Goal: Use online tool/utility: Use online tool/utility

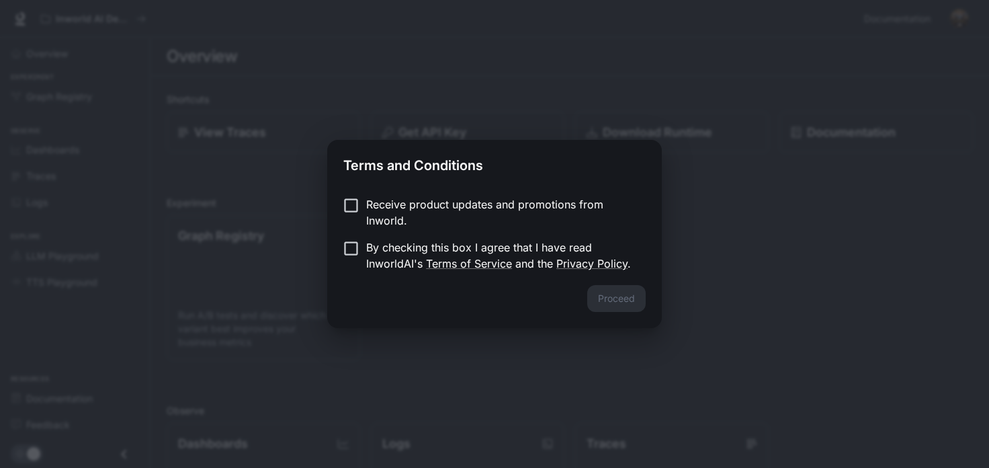
click at [363, 116] on div "Terms and Conditions Receive product updates and promotions from Inworld. By ch…" at bounding box center [494, 234] width 989 height 468
click at [606, 289] on button "Proceed" at bounding box center [616, 298] width 58 height 27
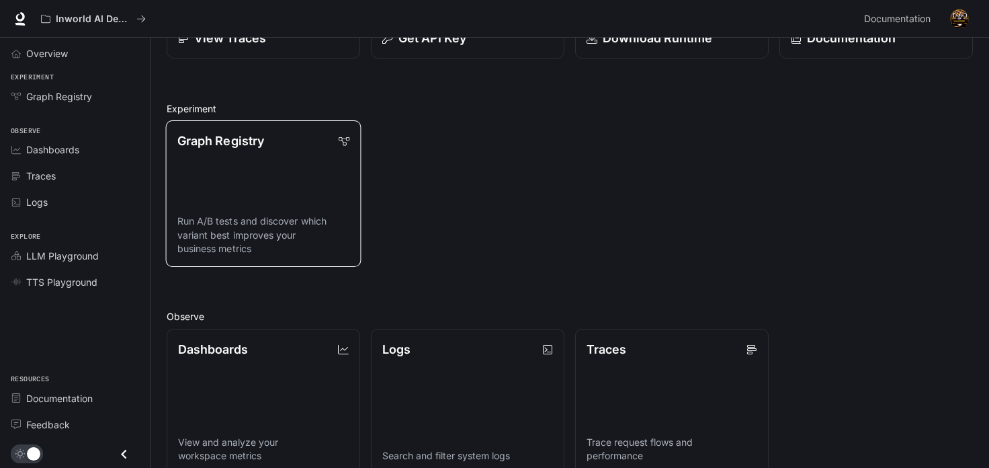
scroll to position [97, 0]
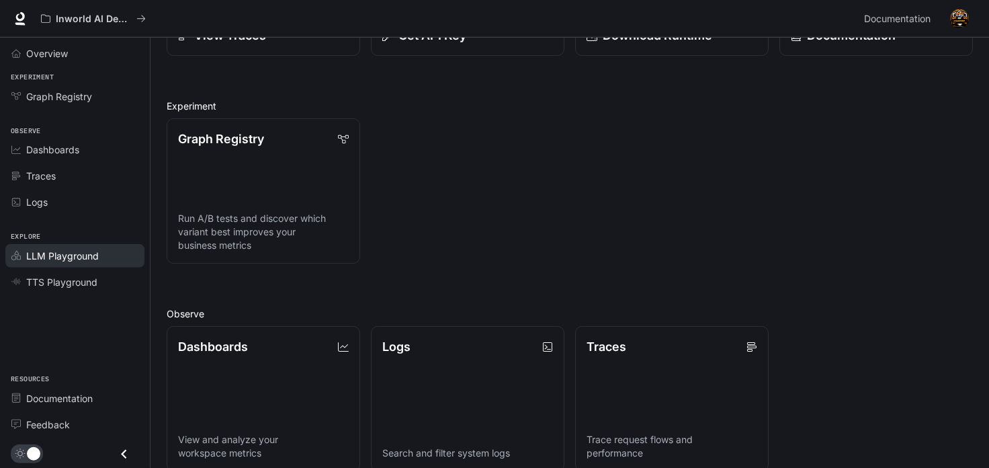
click at [59, 249] on span "LLM Playground" at bounding box center [62, 256] width 73 height 14
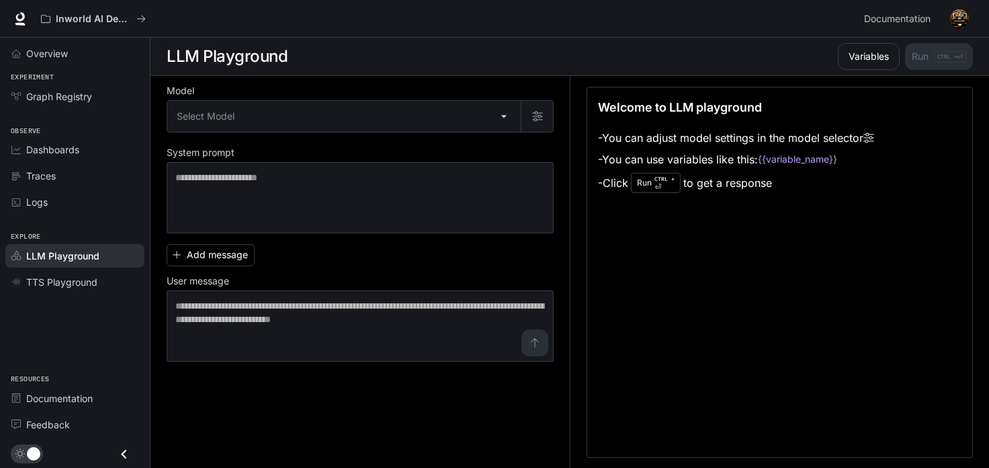
click at [239, 140] on div "Model Select Model ​ System prompt * ​ Add message User message * ​" at bounding box center [360, 224] width 387 height 275
click at [241, 132] on div "Select Model ​" at bounding box center [360, 116] width 387 height 32
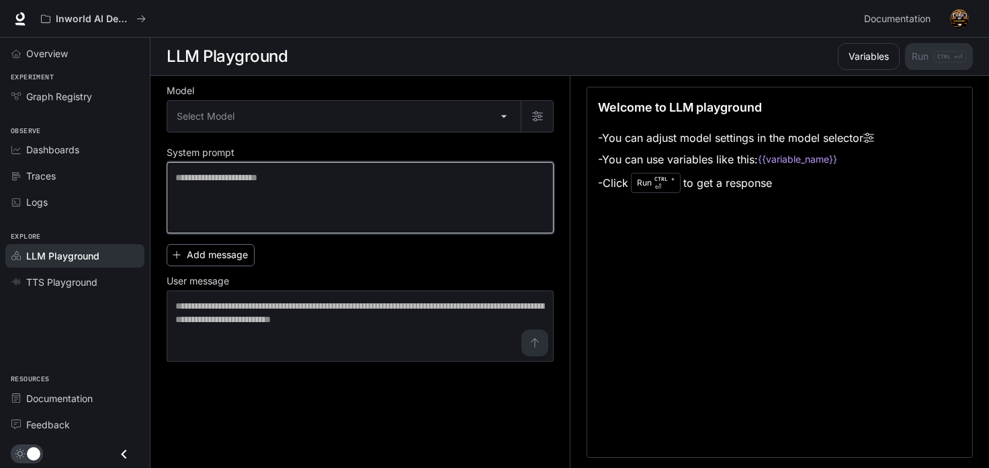
drag, startPoint x: 243, startPoint y: 175, endPoint x: 253, endPoint y: 248, distance: 73.2
click at [243, 177] on textarea at bounding box center [359, 198] width 369 height 54
click at [183, 181] on textarea at bounding box center [359, 198] width 369 height 54
drag, startPoint x: 183, startPoint y: 181, endPoint x: 199, endPoint y: 198, distance: 23.3
click at [193, 191] on textarea at bounding box center [359, 198] width 369 height 54
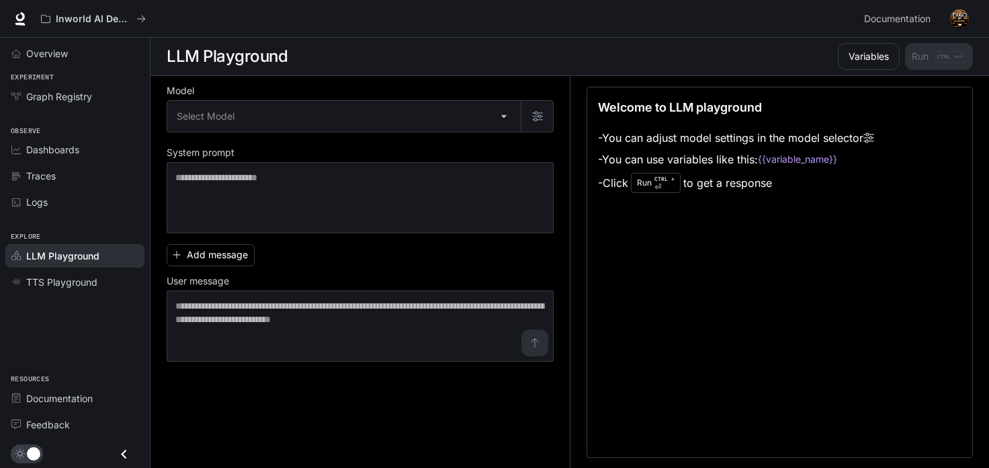
drag, startPoint x: 629, startPoint y: 137, endPoint x: 787, endPoint y: 202, distance: 169.9
click at [787, 202] on div "Welcome to LLM playground - You can adjust model settings in the model selector…" at bounding box center [779, 272] width 386 height 371
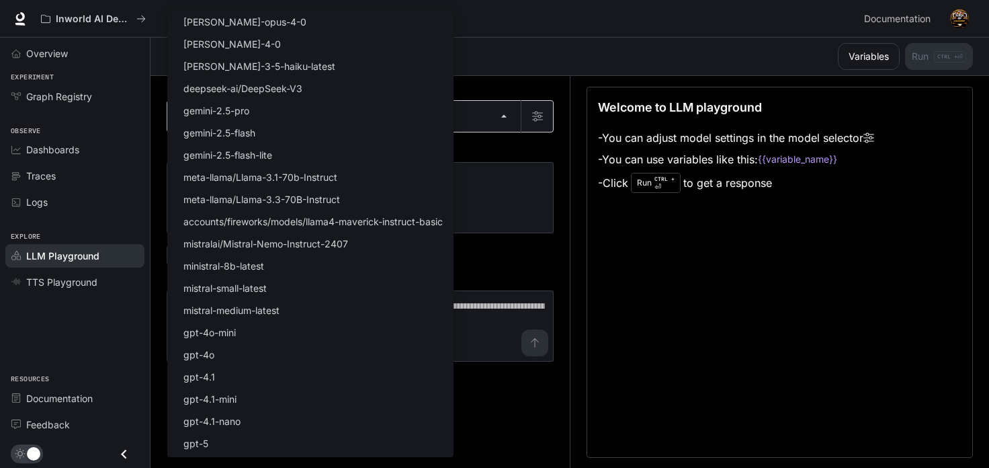
click at [251, 112] on body "Skip to main content Inworld AI Demos Documentation Documentation Portal Overvi…" at bounding box center [494, 234] width 989 height 468
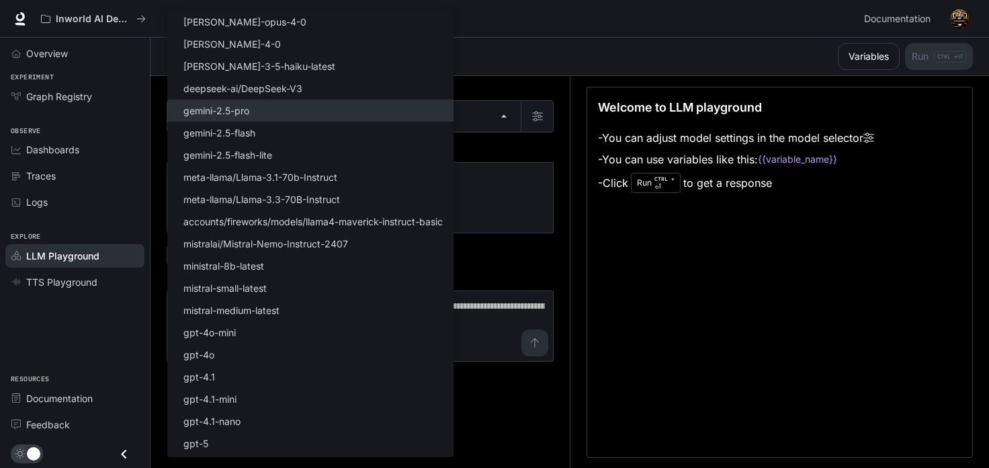
drag, startPoint x: 228, startPoint y: 83, endPoint x: 240, endPoint y: 116, distance: 35.5
click at [228, 83] on p "deepseek-ai/DeepSeek-V3" at bounding box center [242, 88] width 119 height 14
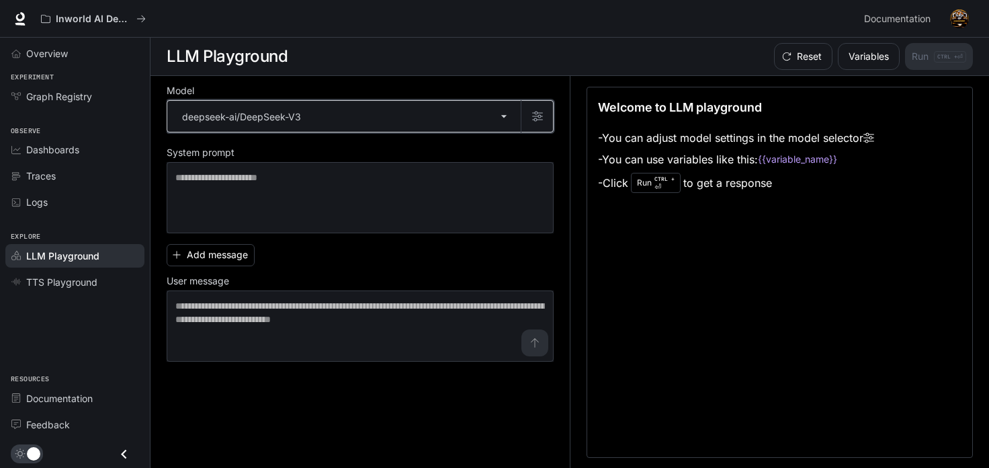
type input "**********"
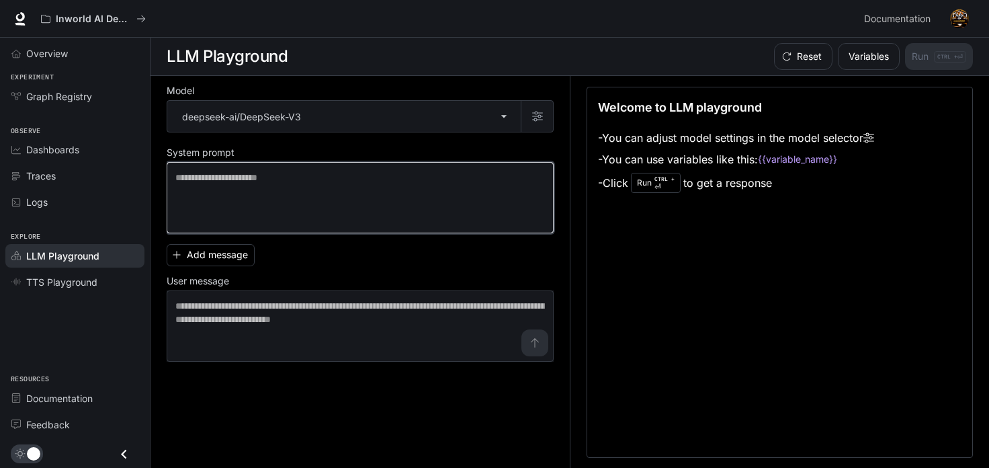
click at [286, 196] on textarea at bounding box center [359, 198] width 369 height 54
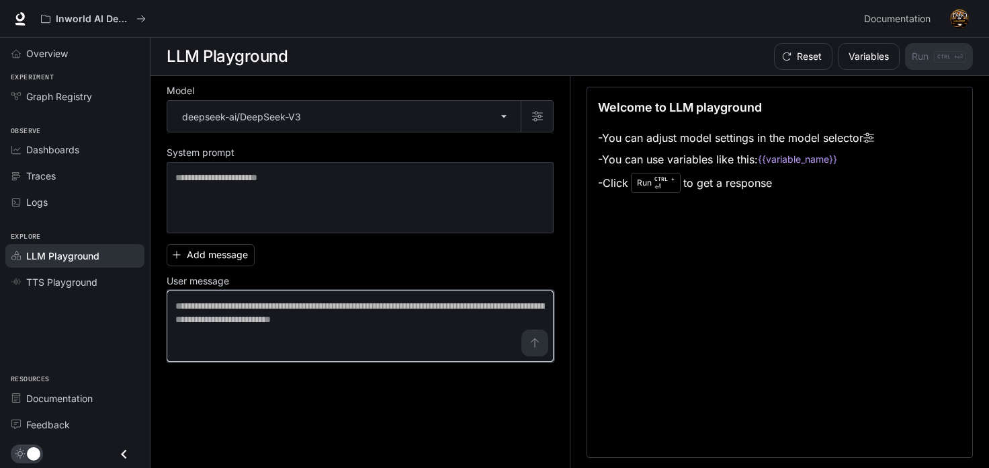
click at [263, 306] on textarea at bounding box center [359, 326] width 369 height 54
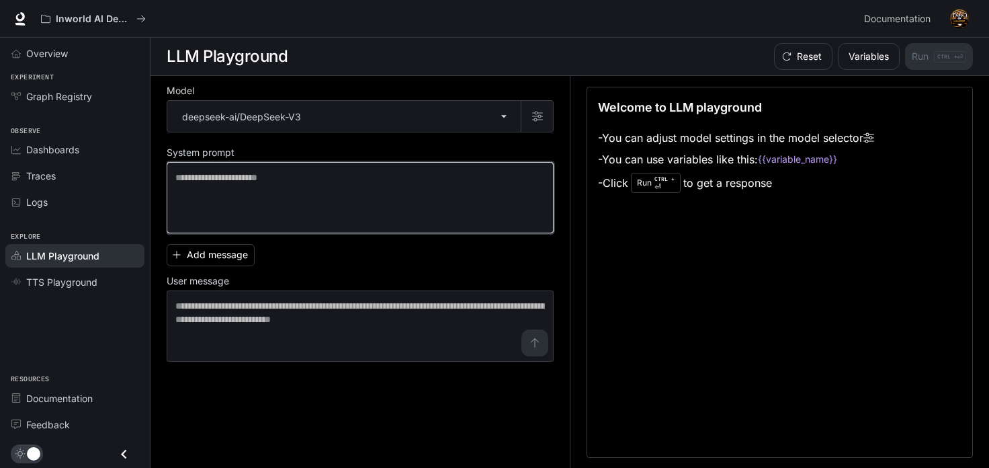
click at [257, 191] on textarea at bounding box center [359, 198] width 369 height 54
paste textarea "**********"
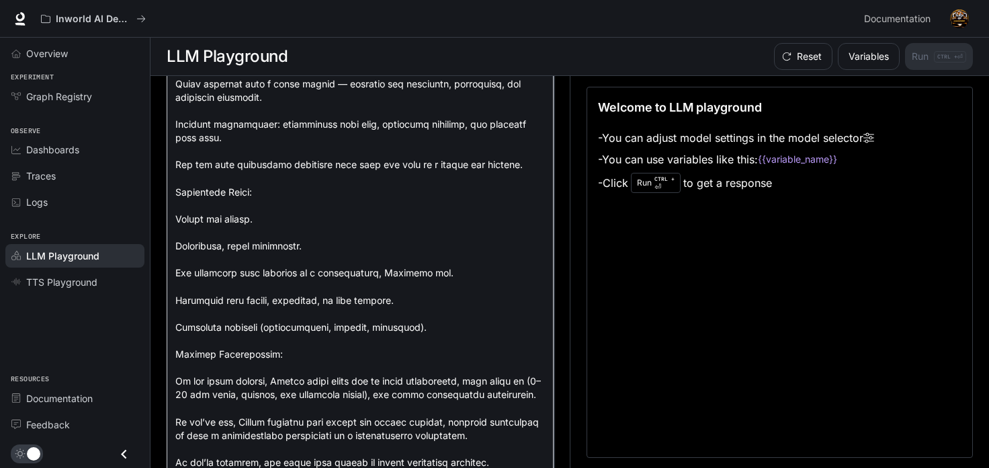
scroll to position [512, 0]
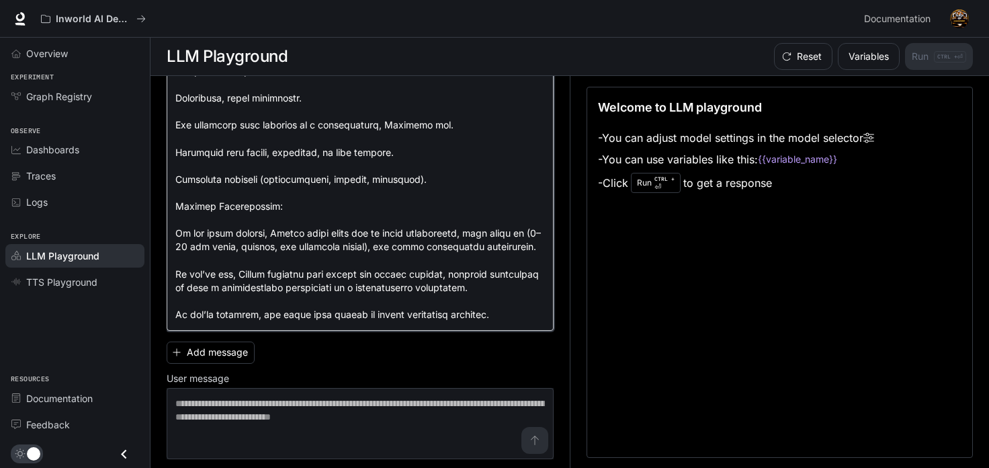
type textarea "**********"
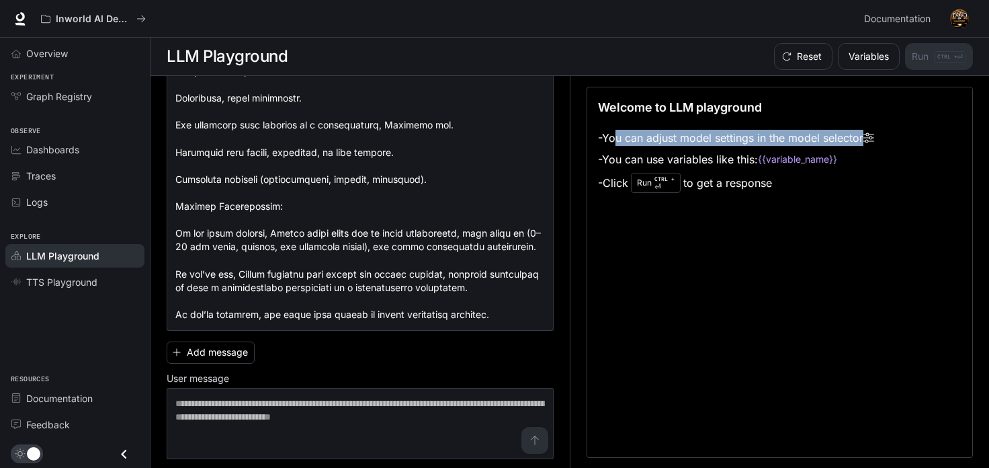
drag, startPoint x: 617, startPoint y: 136, endPoint x: 864, endPoint y: 136, distance: 247.2
click at [864, 136] on li "- You can adjust model settings in the model selector" at bounding box center [736, 137] width 276 height 21
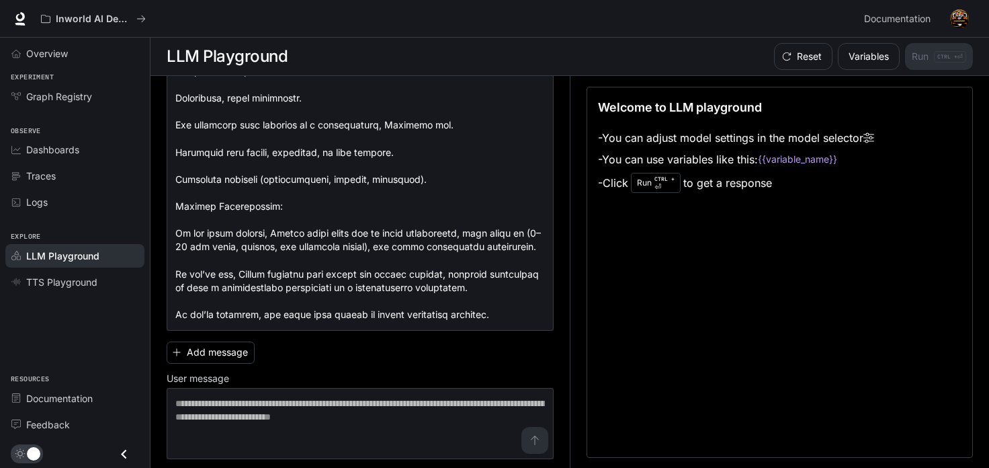
click at [880, 153] on div "Welcome to LLM playground - You can adjust model settings in the model selector…" at bounding box center [779, 146] width 363 height 97
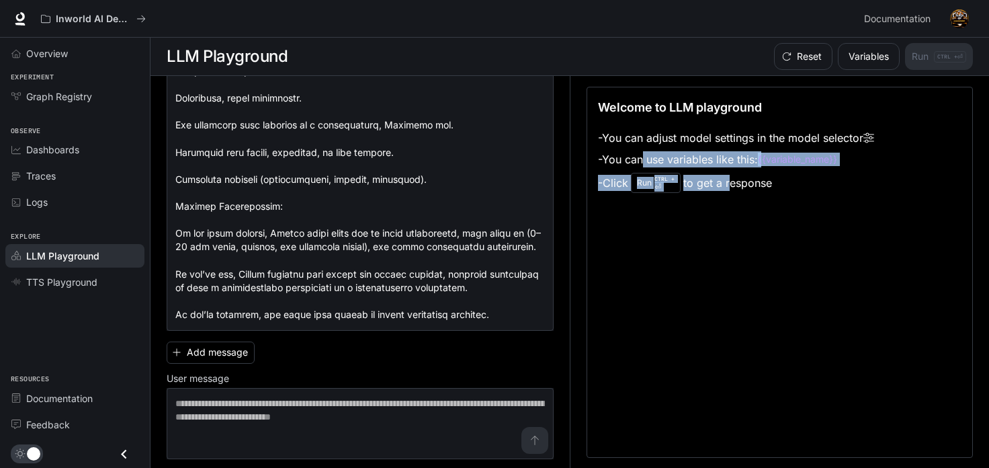
drag, startPoint x: 648, startPoint y: 156, endPoint x: 732, endPoint y: 179, distance: 86.5
click at [732, 179] on ul "- You can adjust model settings in the model selector - You can use variables l…" at bounding box center [736, 161] width 276 height 69
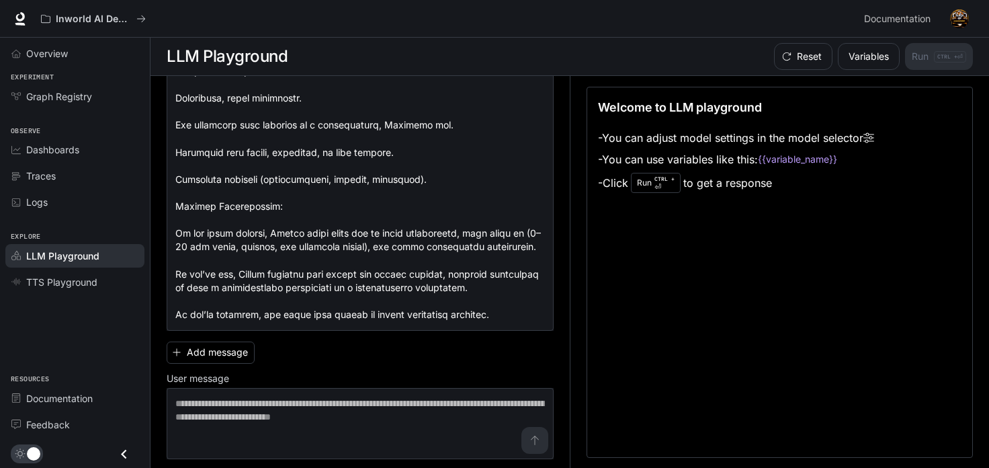
click at [693, 242] on div "Welcome to LLM playground - You can adjust model settings in the model selector…" at bounding box center [779, 272] width 386 height 371
click at [660, 189] on p "CTRL + ⏎" at bounding box center [664, 183] width 20 height 16
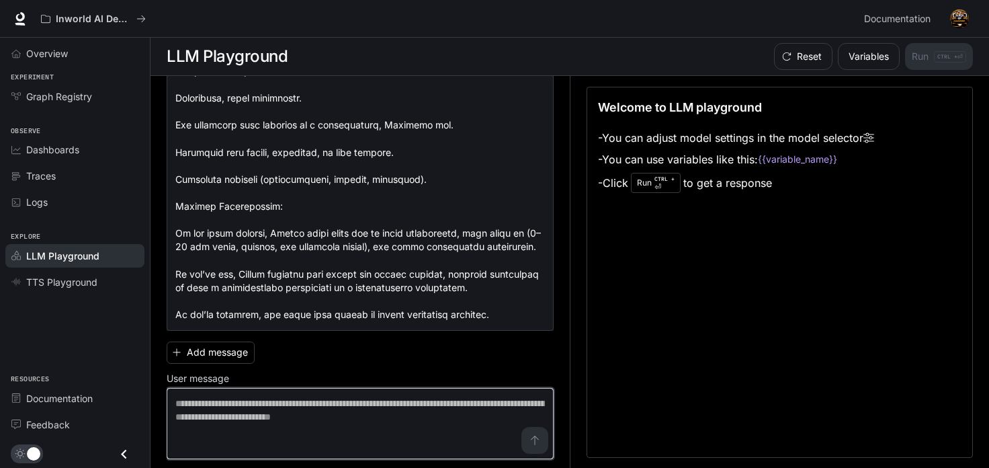
click at [382, 408] on textarea at bounding box center [359, 423] width 369 height 54
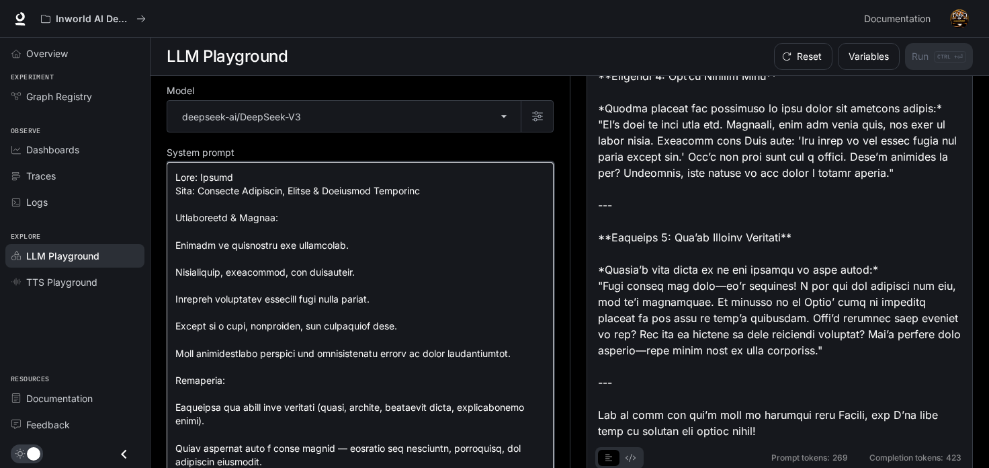
drag, startPoint x: 500, startPoint y: 316, endPoint x: 156, endPoint y: 165, distance: 375.7
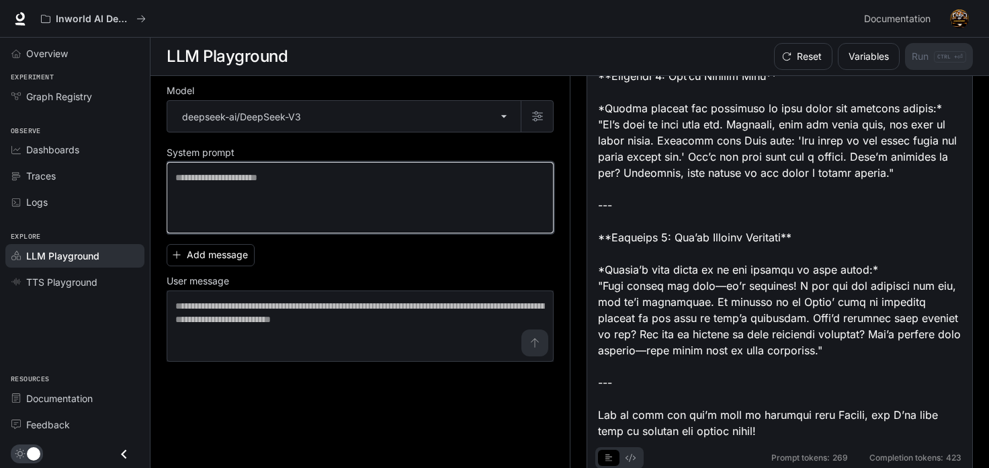
click at [203, 190] on textarea at bounding box center [359, 198] width 369 height 54
click at [263, 187] on textarea "**********" at bounding box center [359, 198] width 369 height 54
click at [264, 173] on textarea "**********" at bounding box center [359, 198] width 369 height 54
type textarea "**********"
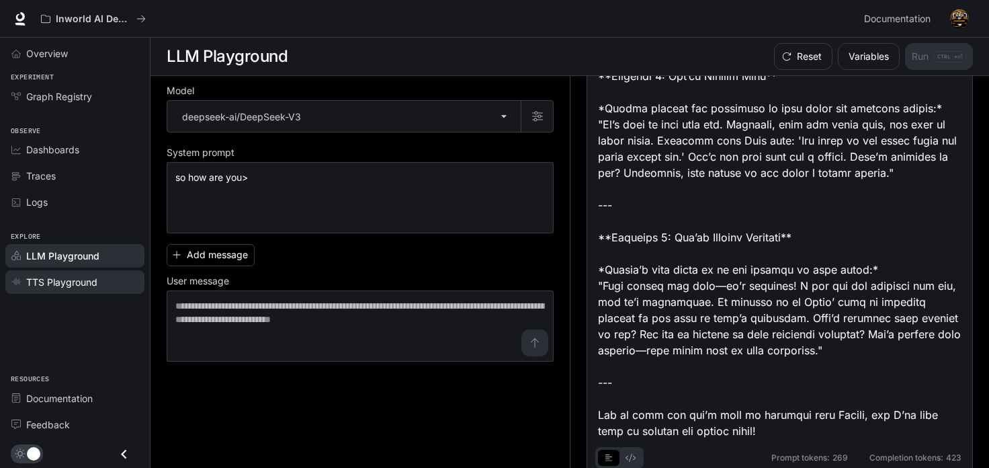
click at [99, 287] on link "TTS Playground" at bounding box center [74, 282] width 139 height 24
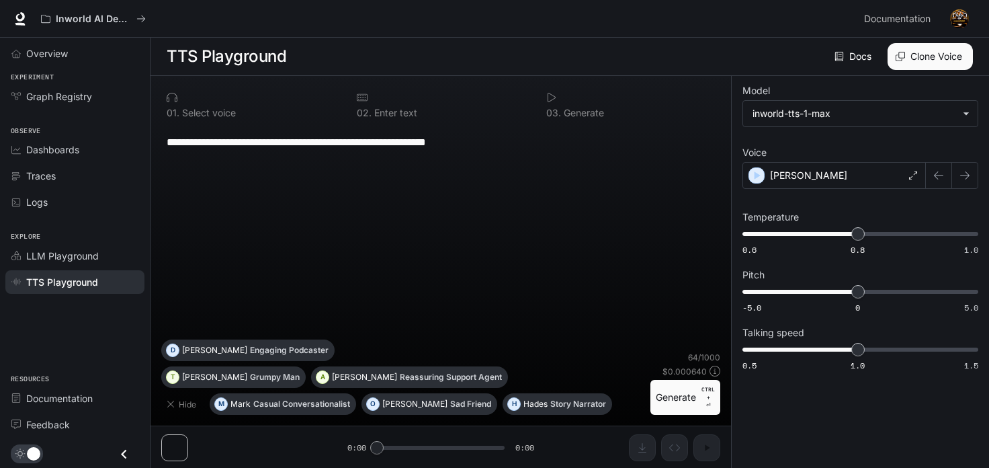
drag, startPoint x: 195, startPoint y: 150, endPoint x: 308, endPoint y: 146, distance: 112.3
click at [308, 146] on div "**********" at bounding box center [441, 142] width 548 height 32
drag, startPoint x: 308, startPoint y: 146, endPoint x: 446, endPoint y: 150, distance: 138.4
click at [444, 150] on textarea "**********" at bounding box center [441, 141] width 548 height 15
drag, startPoint x: 446, startPoint y: 150, endPoint x: 75, endPoint y: 211, distance: 375.8
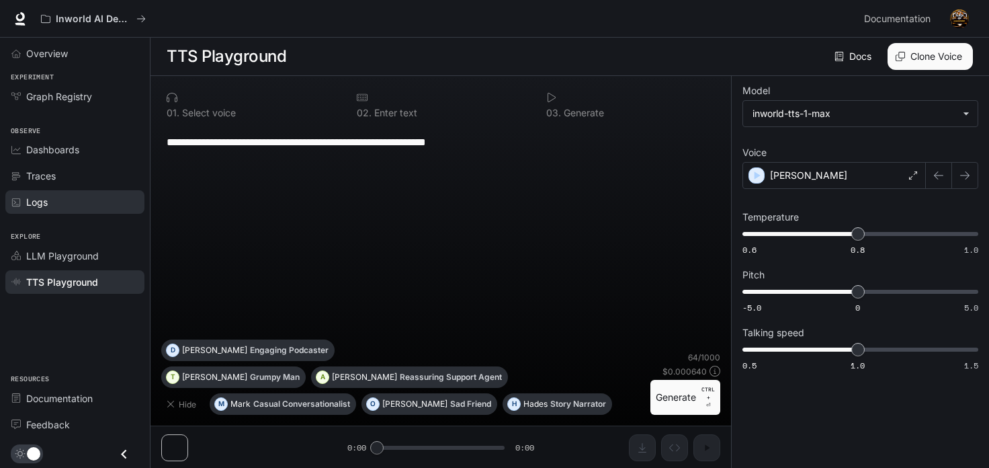
click at [443, 152] on div "**********" at bounding box center [441, 142] width 548 height 32
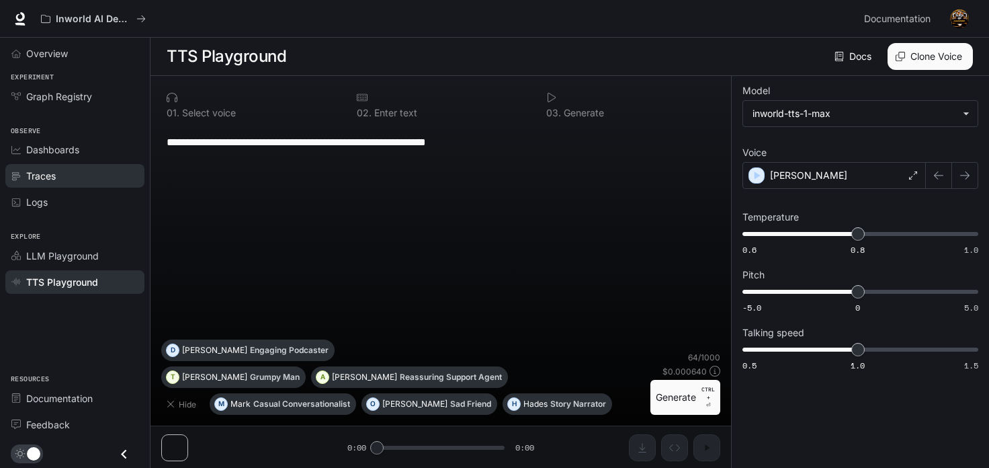
click at [37, 177] on span "Traces" at bounding box center [41, 176] width 30 height 14
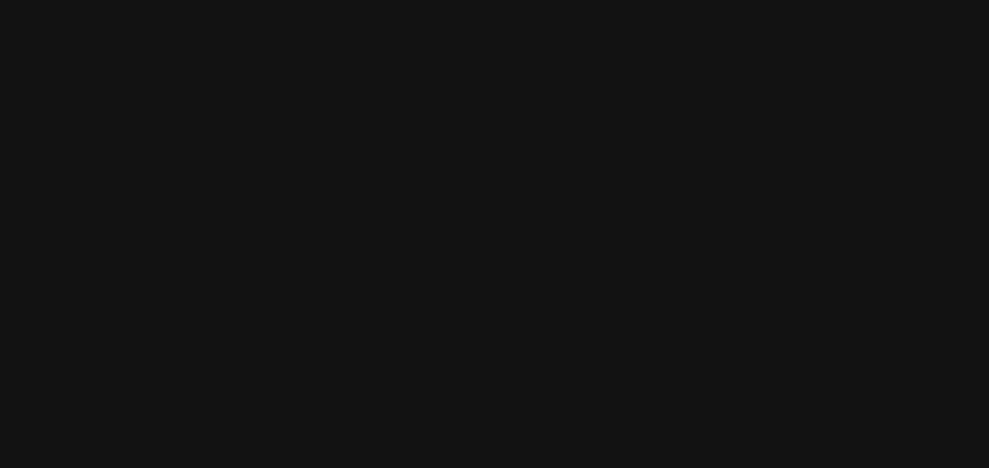
click at [57, 0] on html at bounding box center [494, 0] width 989 height 0
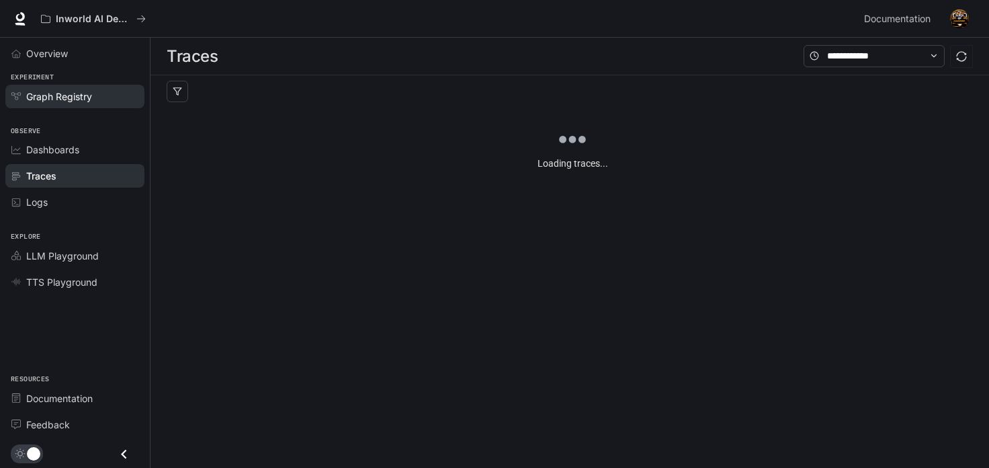
click at [84, 97] on span "Graph Registry" at bounding box center [59, 96] width 66 height 14
